Goal: Task Accomplishment & Management: Use online tool/utility

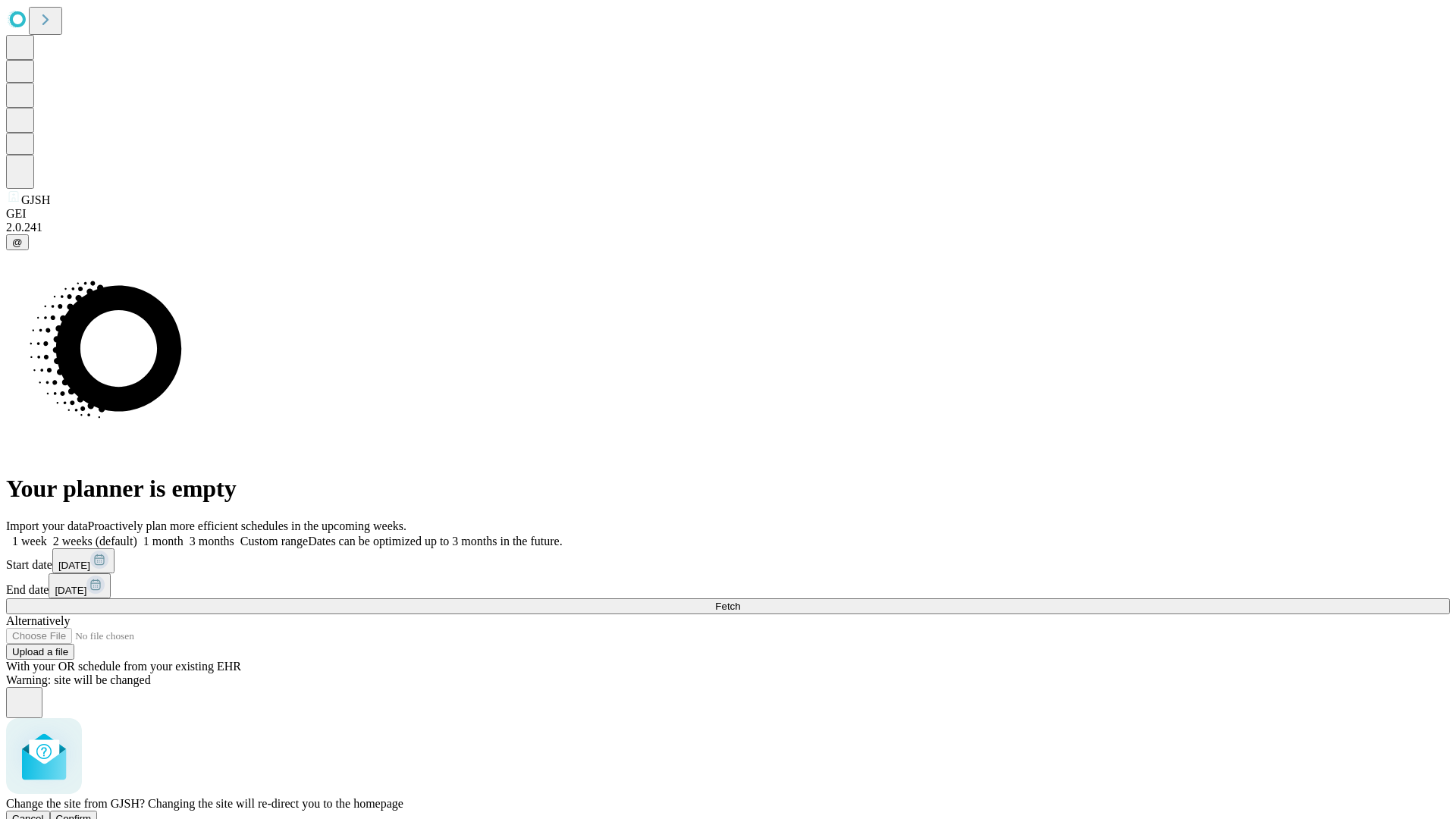
click at [92, 813] on span "Confirm" at bounding box center [73, 818] width 36 height 11
click at [183, 535] on label "1 month" at bounding box center [160, 541] width 46 height 13
click at [740, 601] on span "Fetch" at bounding box center [727, 606] width 25 height 11
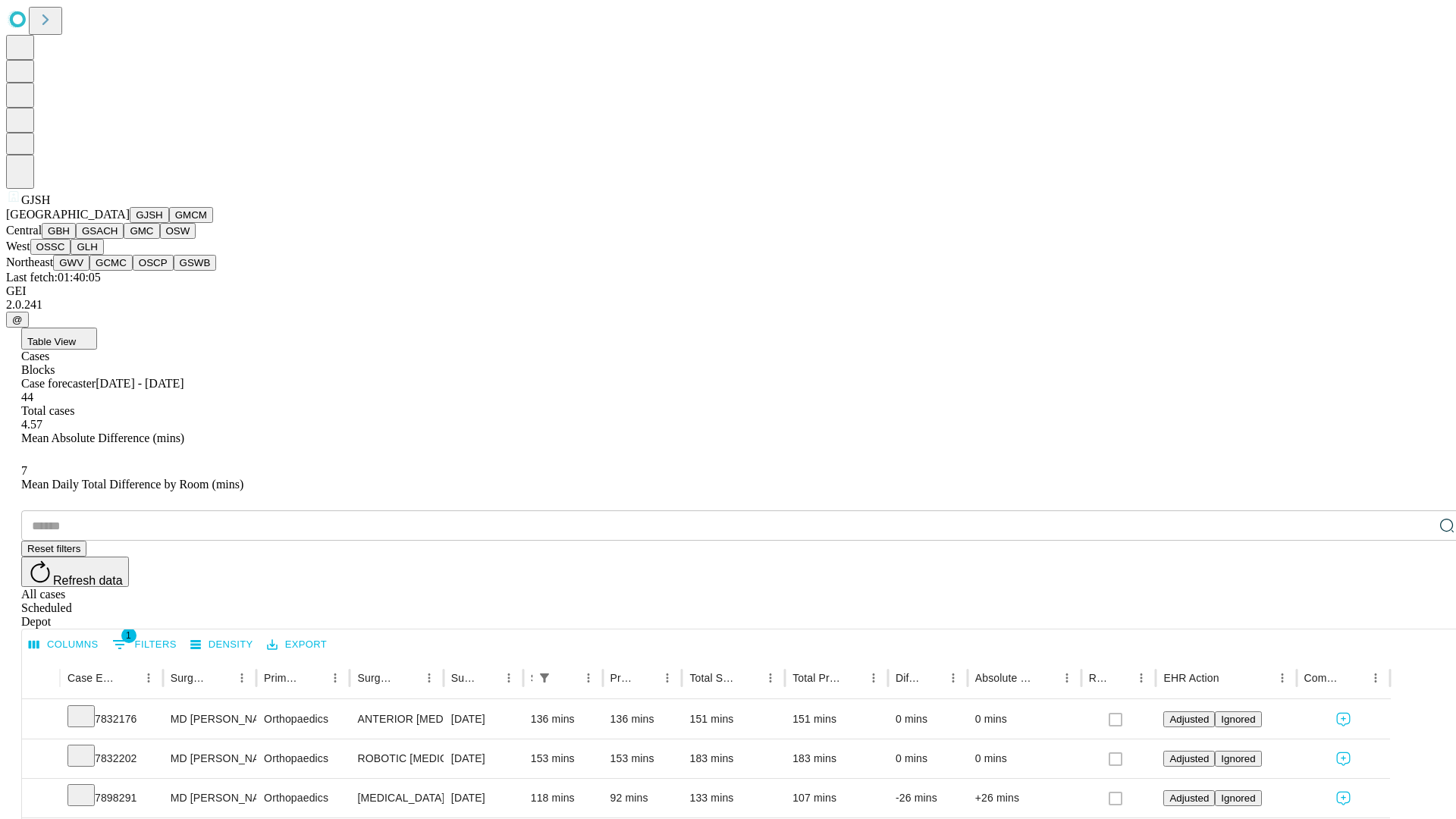
click at [169, 223] on button "GMCM" at bounding box center [191, 215] width 44 height 16
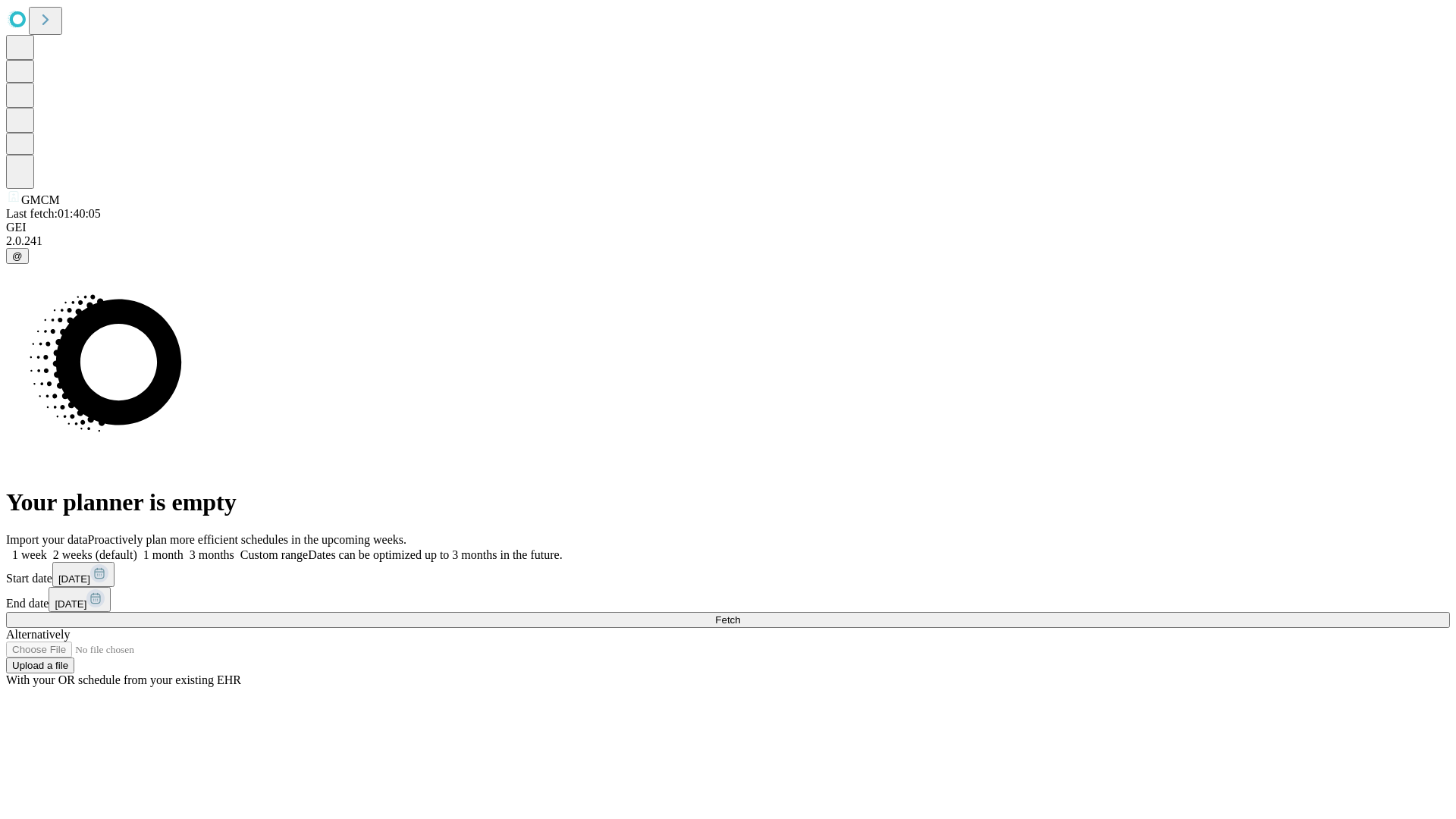
click at [183, 548] on label "1 month" at bounding box center [160, 554] width 46 height 13
click at [740, 615] on span "Fetch" at bounding box center [727, 620] width 25 height 11
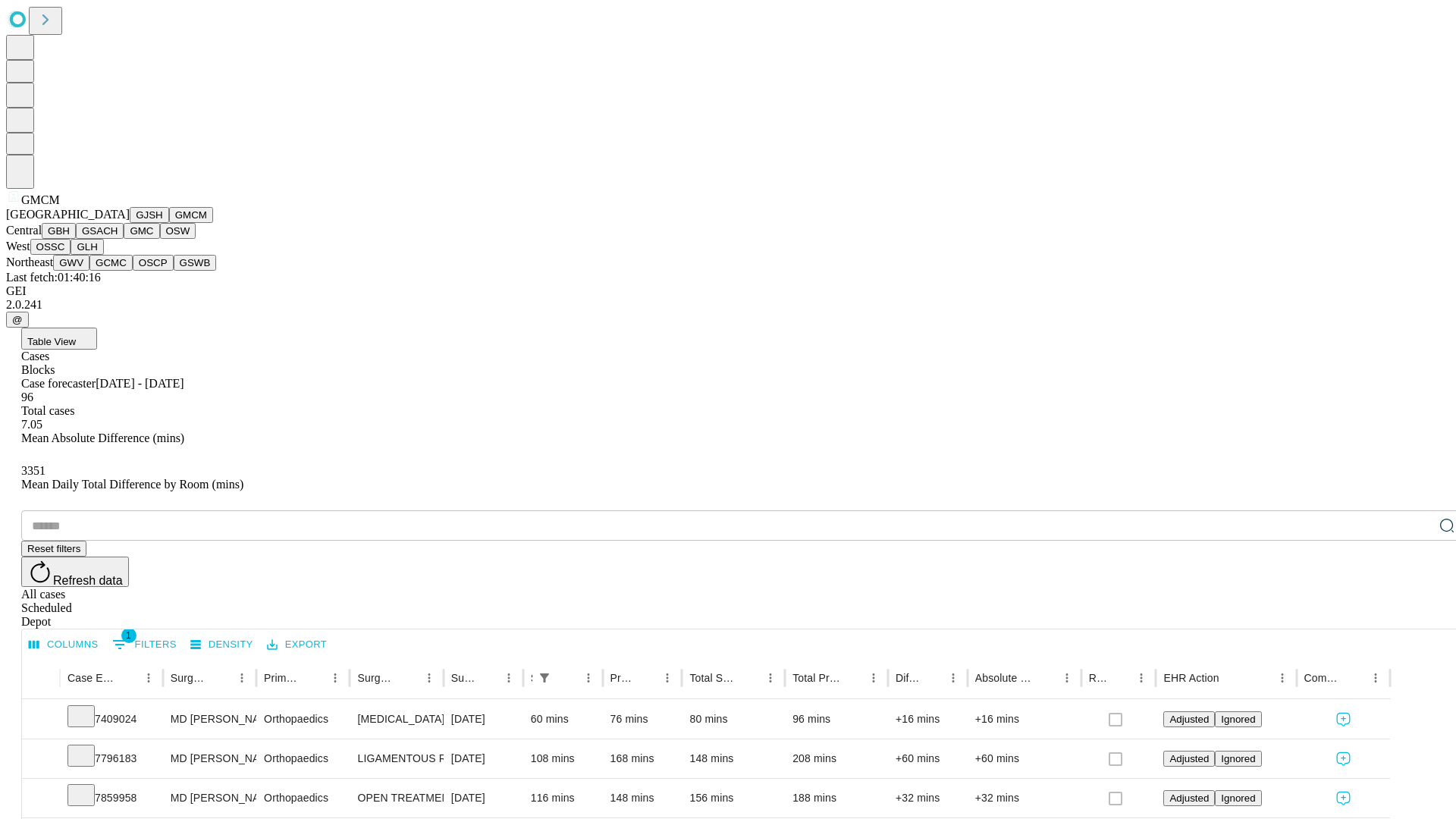
click at [76, 239] on button "GBH" at bounding box center [58, 231] width 34 height 16
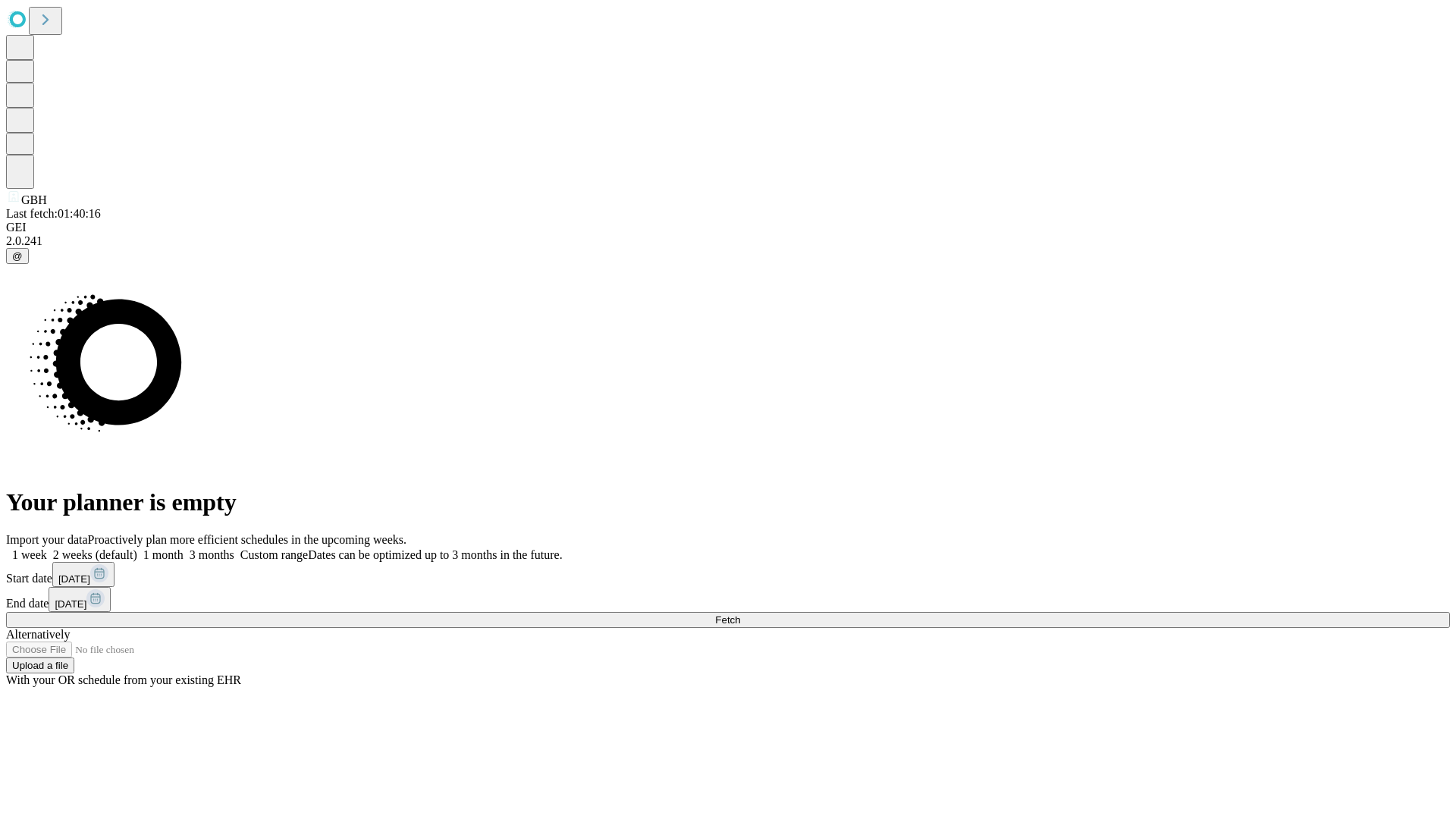
click at [183, 548] on label "1 month" at bounding box center [160, 554] width 46 height 13
click at [740, 615] on span "Fetch" at bounding box center [727, 620] width 25 height 11
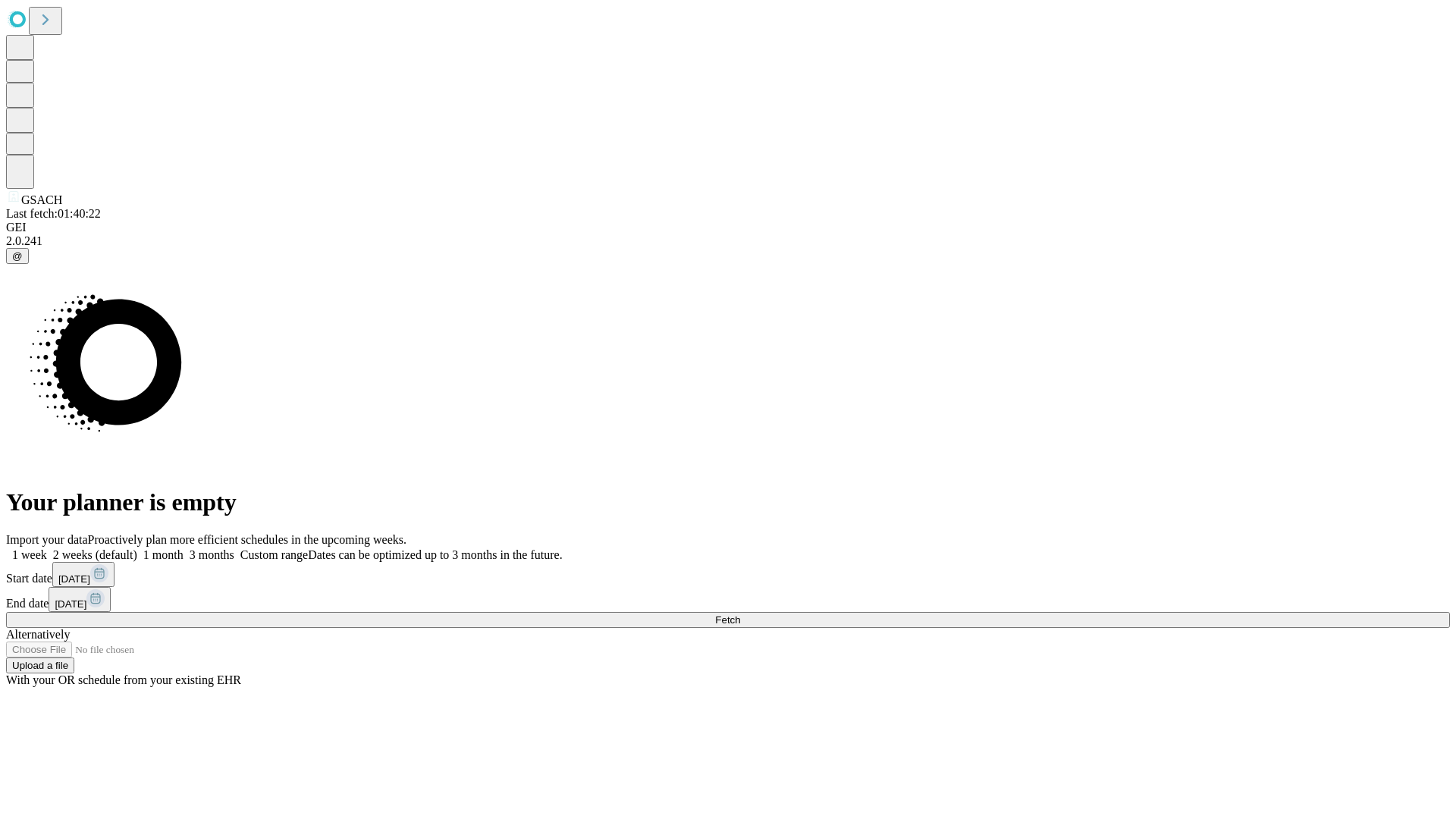
click at [183, 548] on label "1 month" at bounding box center [160, 554] width 46 height 13
click at [740, 615] on span "Fetch" at bounding box center [727, 620] width 25 height 11
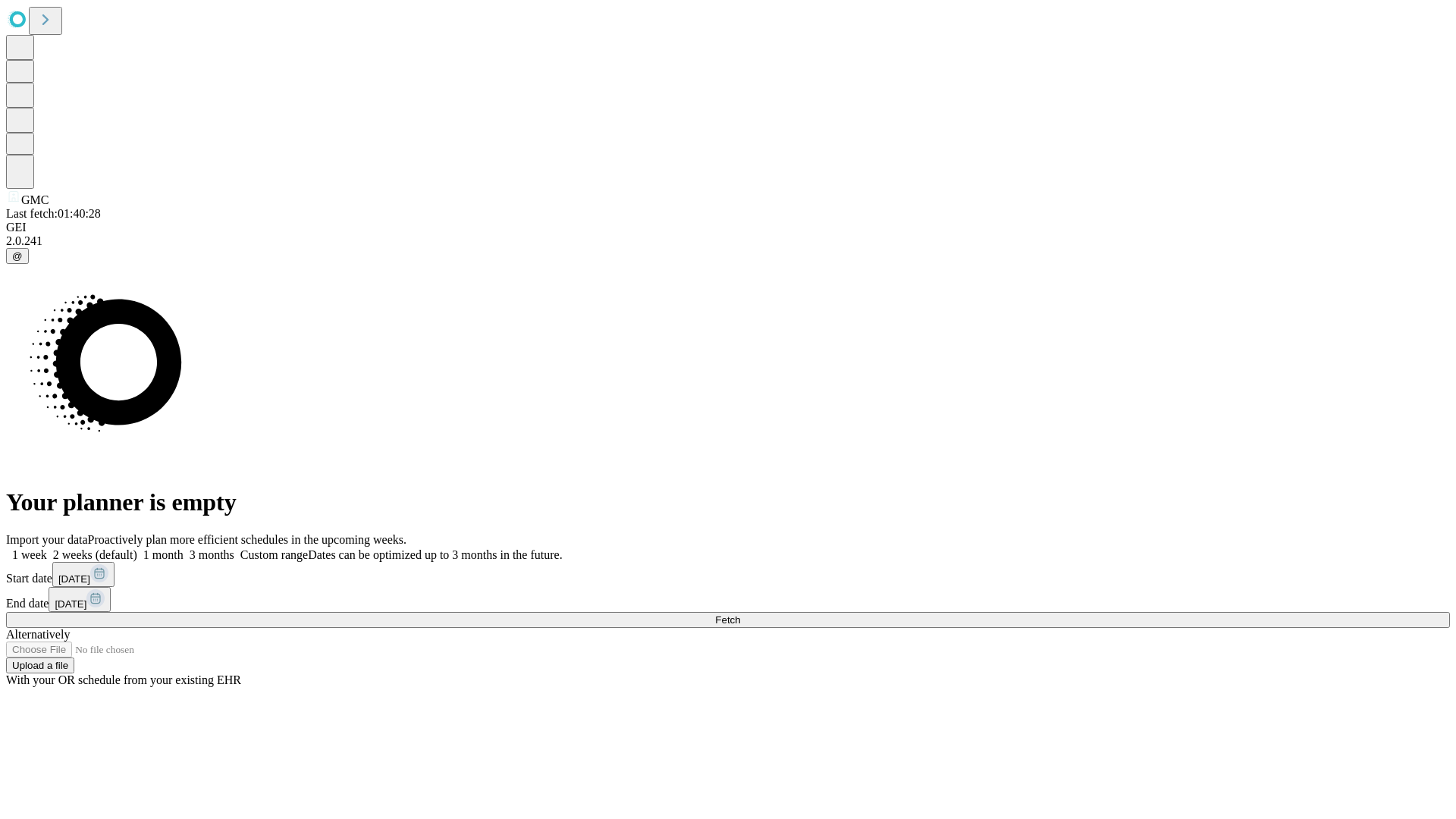
click at [183, 548] on label "1 month" at bounding box center [160, 554] width 46 height 13
click at [740, 615] on span "Fetch" at bounding box center [727, 620] width 25 height 11
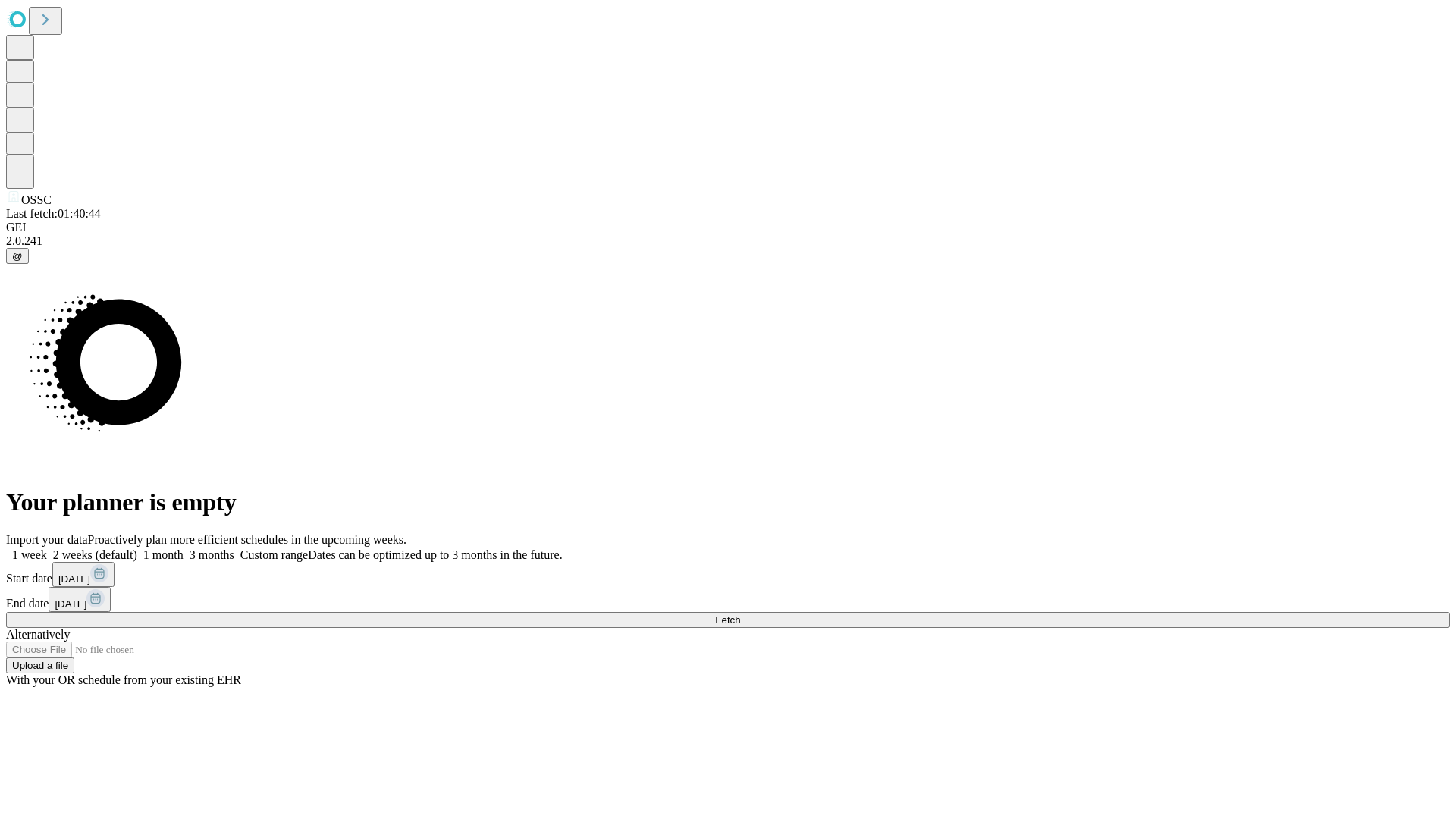
click at [183, 548] on label "1 month" at bounding box center [160, 554] width 46 height 13
click at [740, 615] on span "Fetch" at bounding box center [727, 620] width 25 height 11
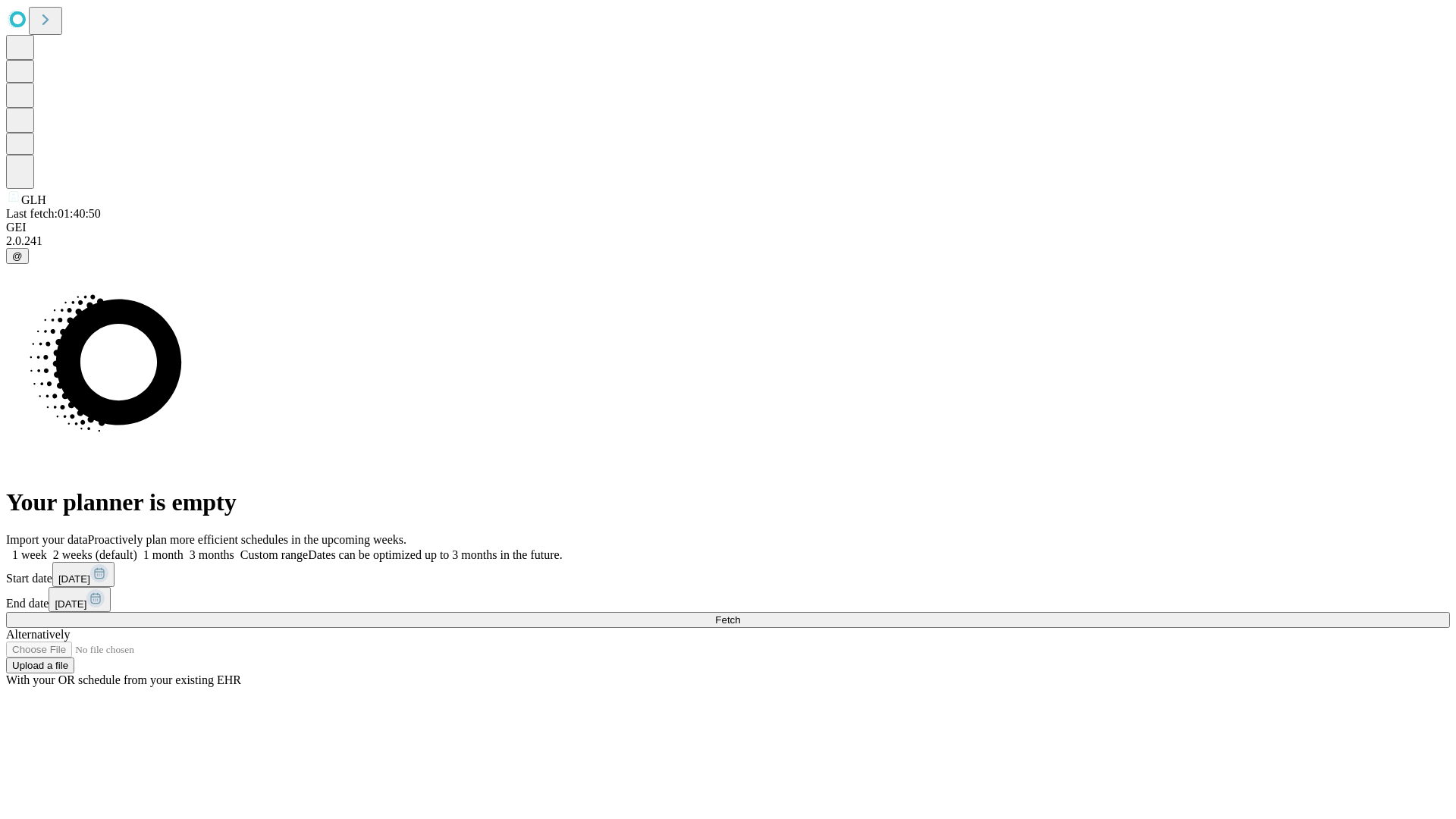
click at [183, 548] on label "1 month" at bounding box center [160, 554] width 46 height 13
click at [740, 615] on span "Fetch" at bounding box center [727, 620] width 25 height 11
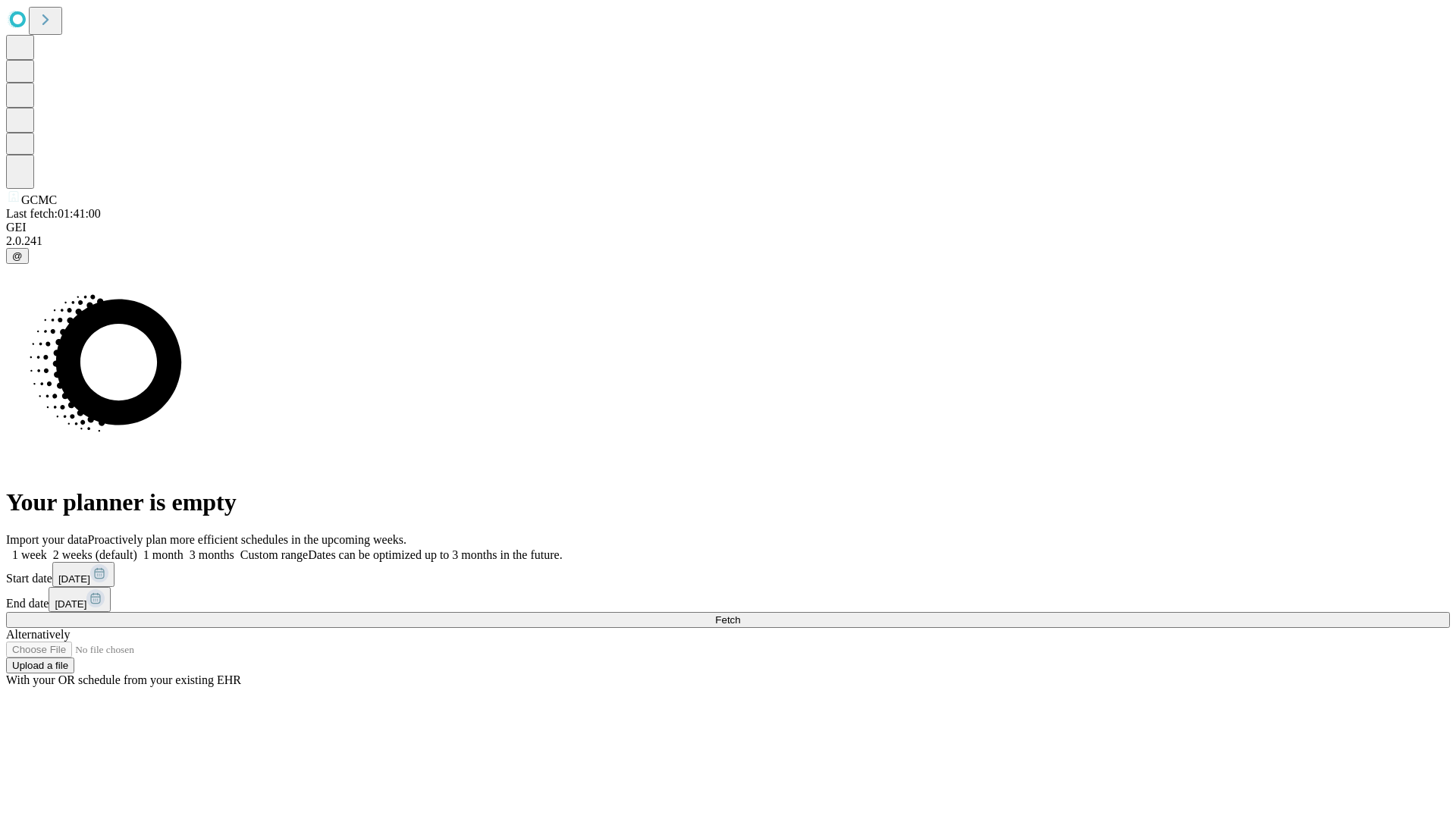
click at [183, 548] on label "1 month" at bounding box center [160, 554] width 46 height 13
click at [740, 615] on span "Fetch" at bounding box center [727, 620] width 25 height 11
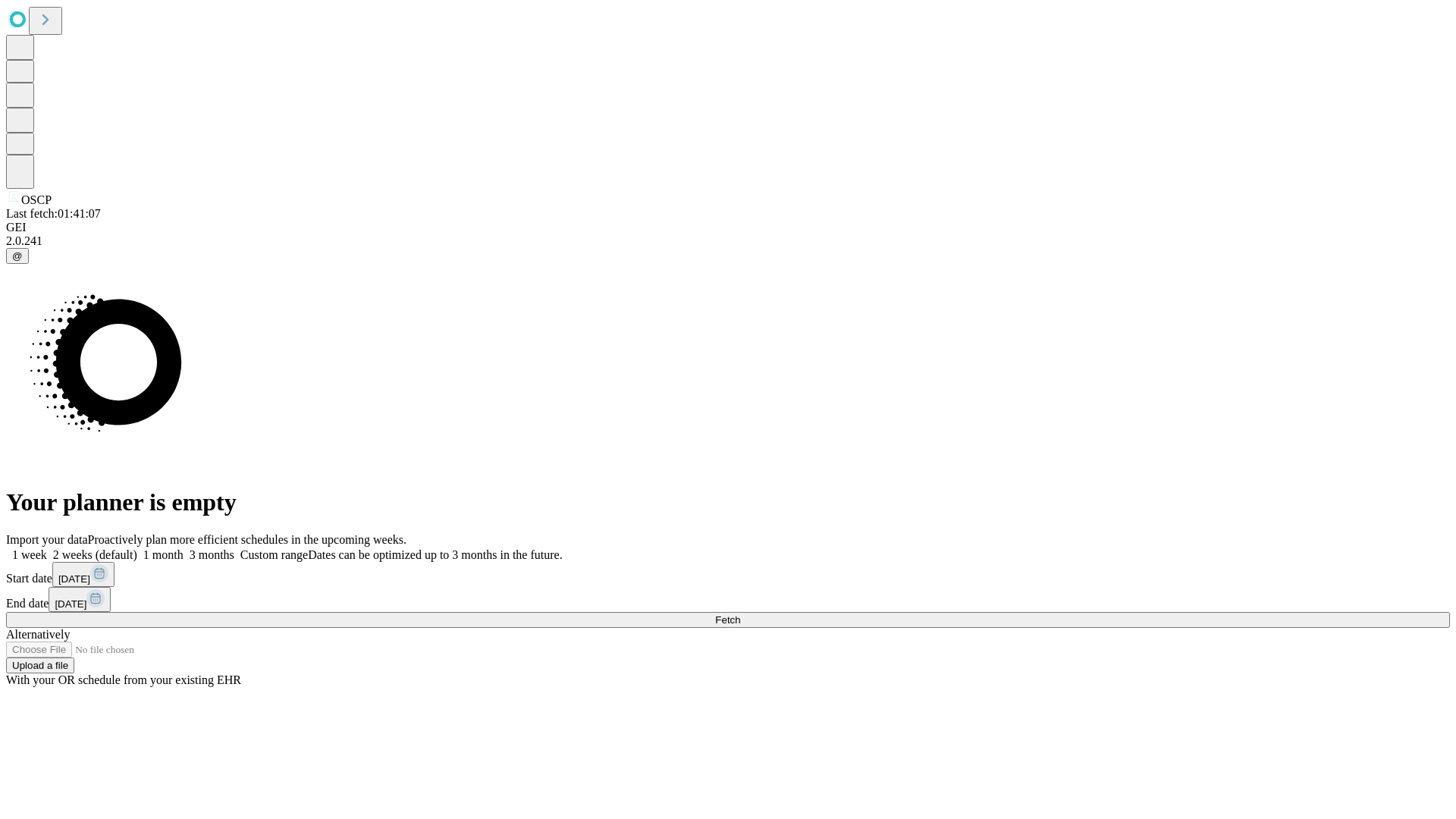
click at [183, 548] on label "1 month" at bounding box center [160, 554] width 46 height 13
click at [740, 615] on span "Fetch" at bounding box center [727, 620] width 25 height 11
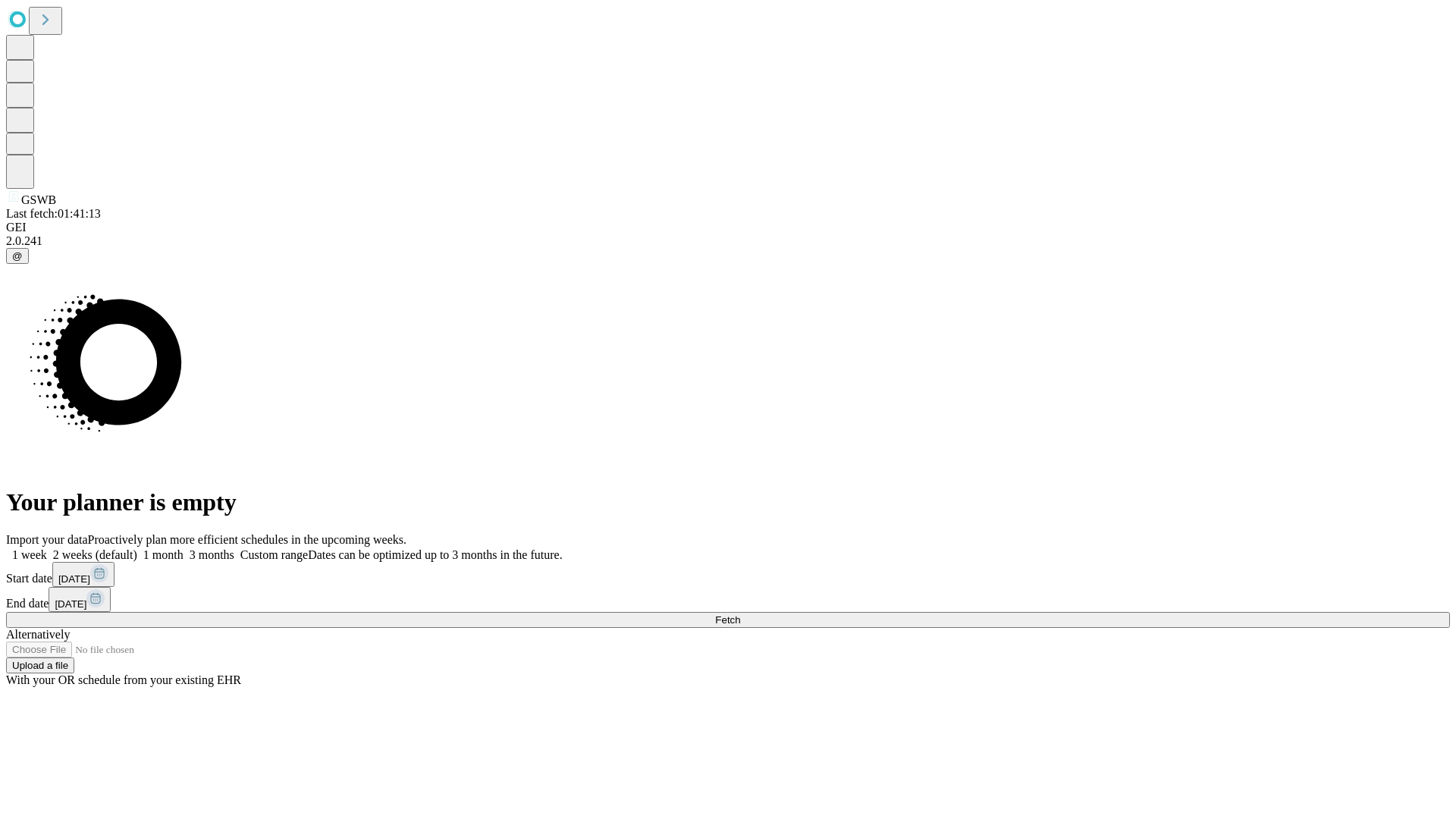
click at [183, 548] on label "1 month" at bounding box center [160, 554] width 46 height 13
click at [740, 615] on span "Fetch" at bounding box center [727, 620] width 25 height 11
